Goal: Task Accomplishment & Management: Use online tool/utility

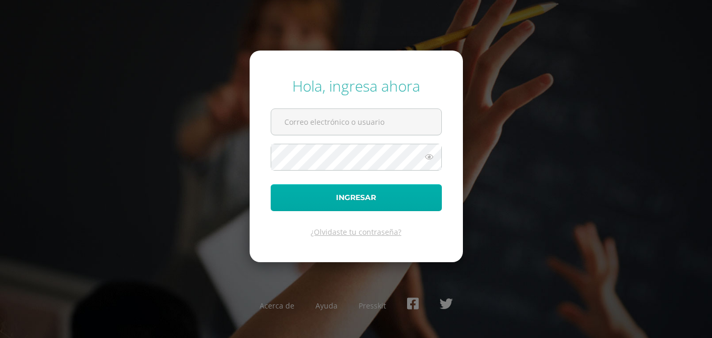
type input "2025948"
click at [382, 199] on button "Ingresar" at bounding box center [356, 197] width 171 height 27
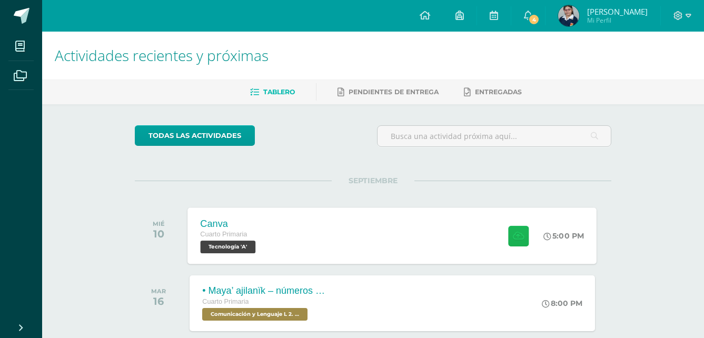
click at [526, 232] on button at bounding box center [518, 235] width 21 height 21
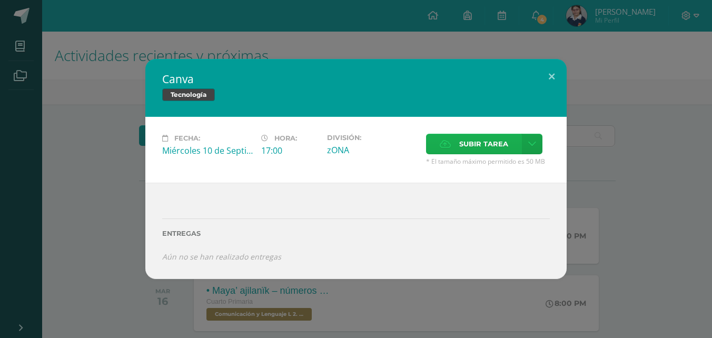
click at [466, 144] on span "Subir tarea" at bounding box center [483, 143] width 49 height 19
click at [0, 0] on input "Subir tarea" at bounding box center [0, 0] width 0 height 0
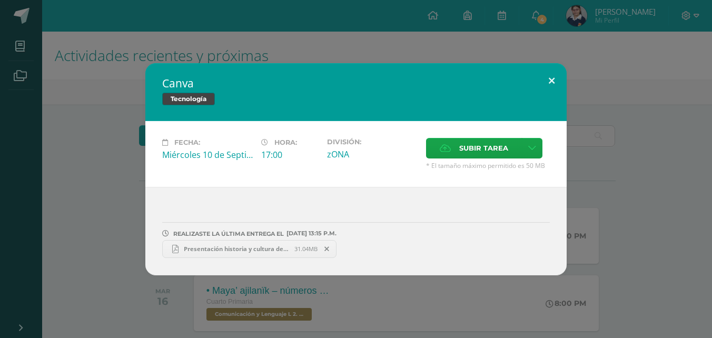
click at [552, 83] on button at bounding box center [551, 81] width 30 height 36
